Goal: Information Seeking & Learning: Learn about a topic

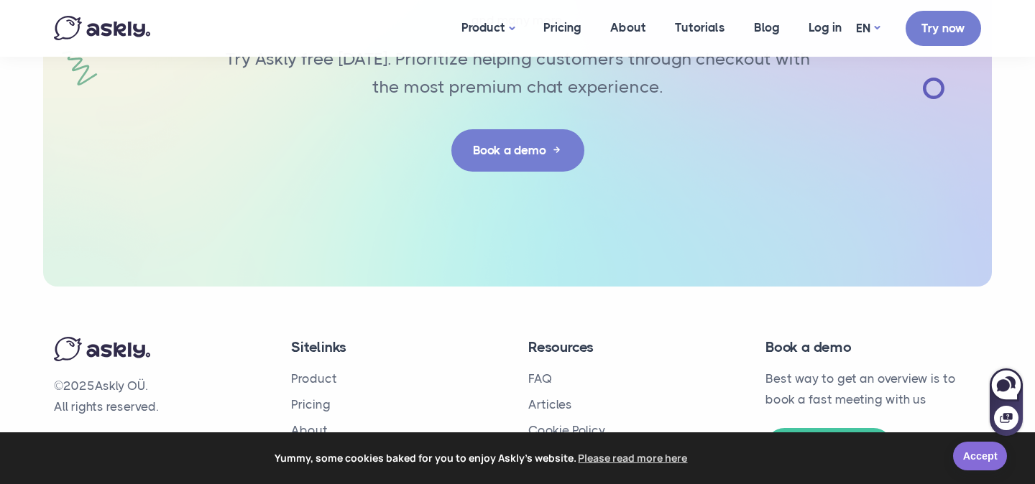
click at [973, 458] on link "Accept" at bounding box center [980, 456] width 54 height 29
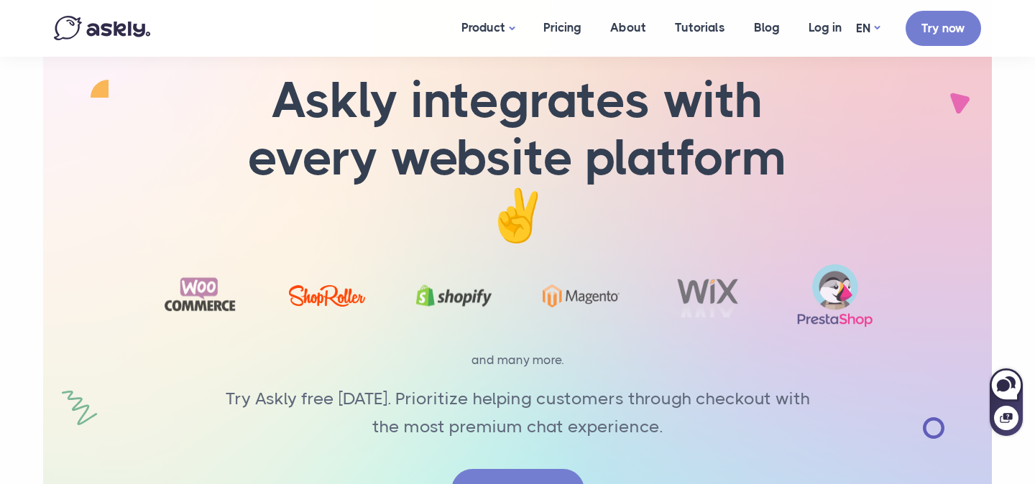
scroll to position [4710, 0]
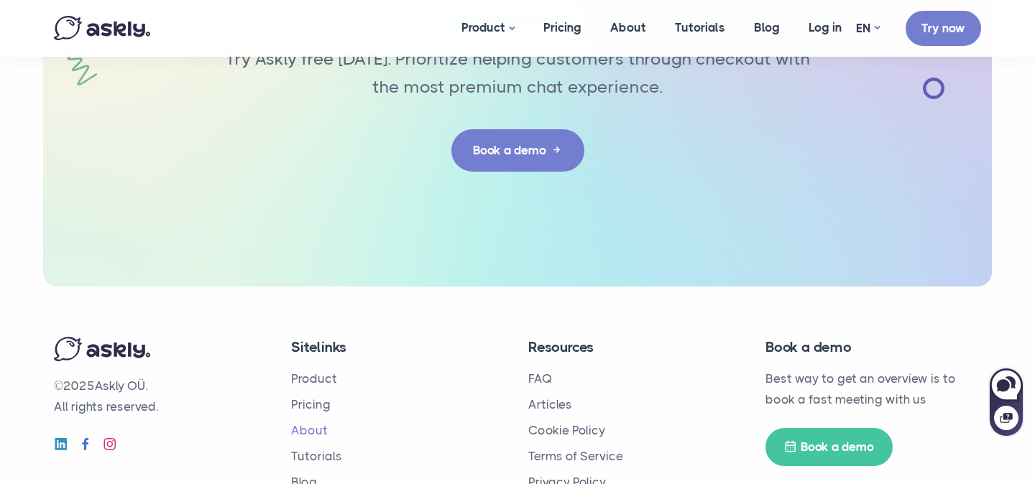
click at [303, 423] on link "About" at bounding box center [309, 430] width 37 height 14
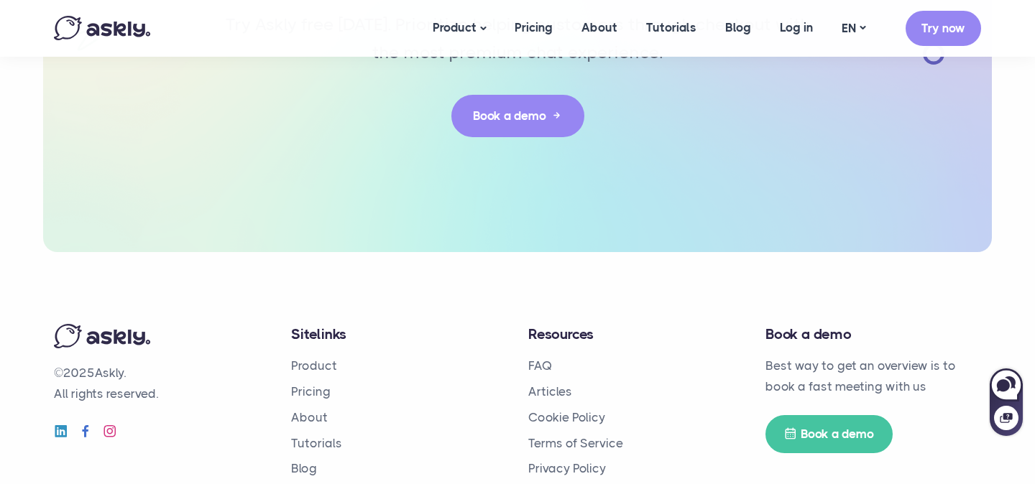
scroll to position [3490, 0]
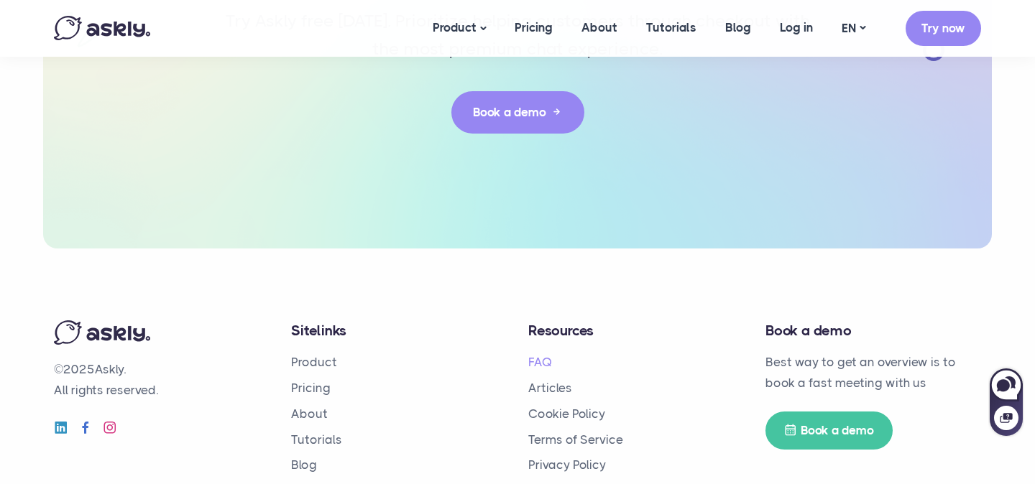
click at [540, 355] on link "FAQ" at bounding box center [540, 362] width 24 height 14
